Goal: Task Accomplishment & Management: Manage account settings

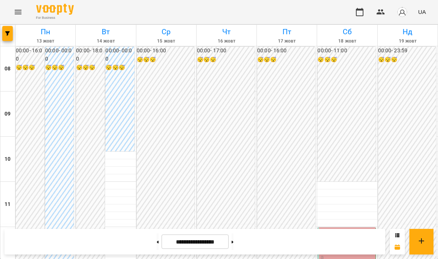
scroll to position [315, 0]
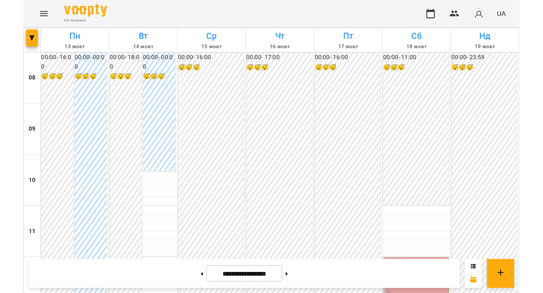
scroll to position [396, 0]
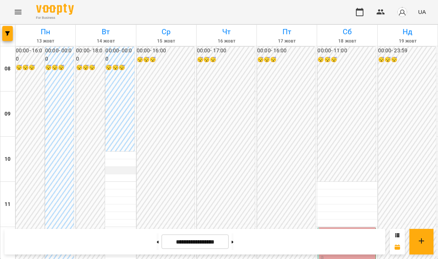
scroll to position [380, 0]
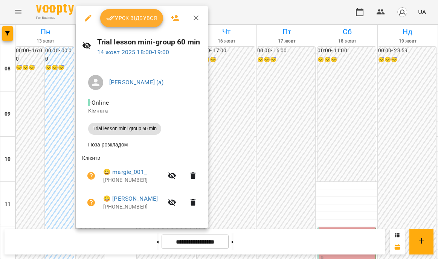
click at [256, 15] on div at bounding box center [219, 129] width 438 height 259
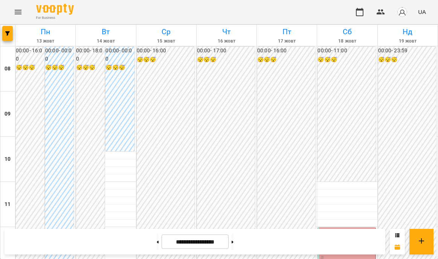
scroll to position [396, 0]
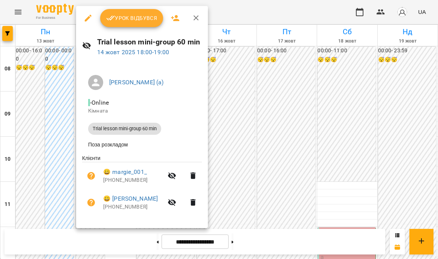
click at [329, 83] on div at bounding box center [219, 129] width 438 height 259
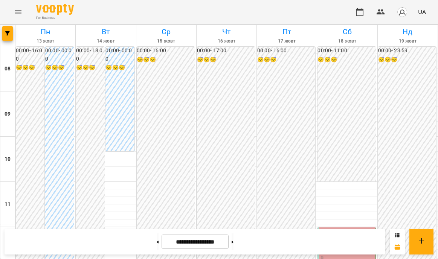
scroll to position [392, 0]
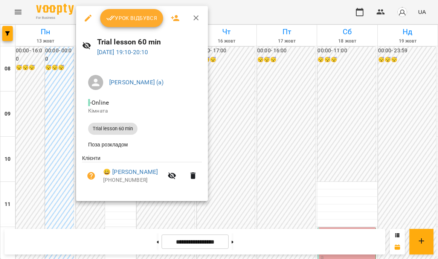
click at [290, 179] on div at bounding box center [219, 129] width 438 height 259
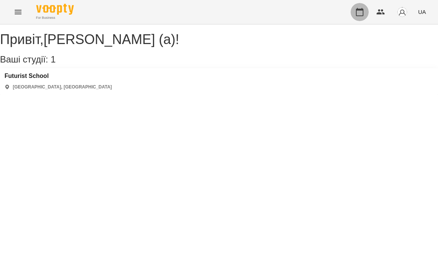
click at [366, 12] on button "button" at bounding box center [360, 12] width 18 height 18
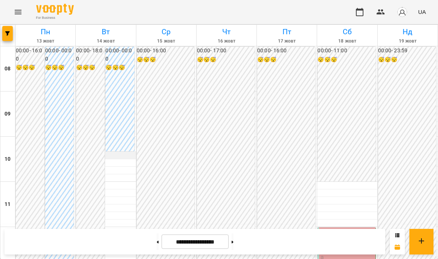
scroll to position [409, 0]
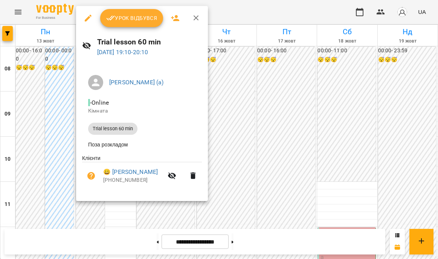
click at [284, 6] on div at bounding box center [219, 129] width 438 height 259
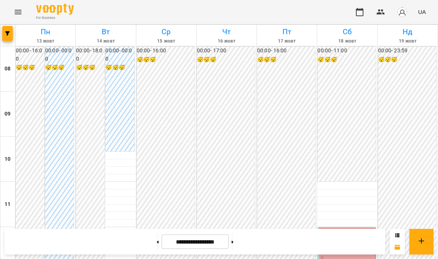
scroll to position [298, 0]
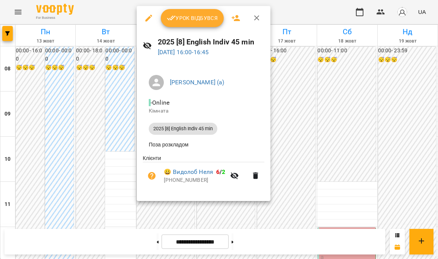
click at [298, 76] on div at bounding box center [219, 129] width 438 height 259
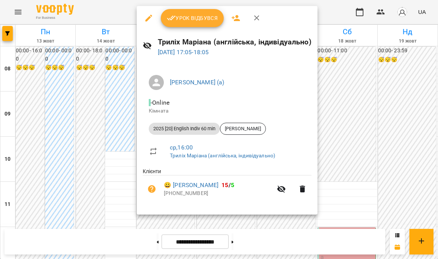
click at [347, 145] on div at bounding box center [219, 129] width 438 height 259
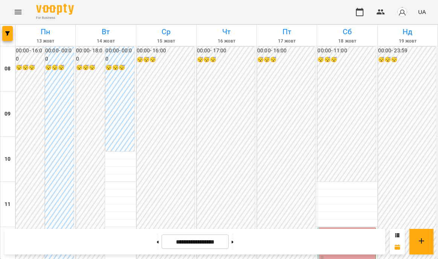
scroll to position [301, 0]
